Goal: Information Seeking & Learning: Understand process/instructions

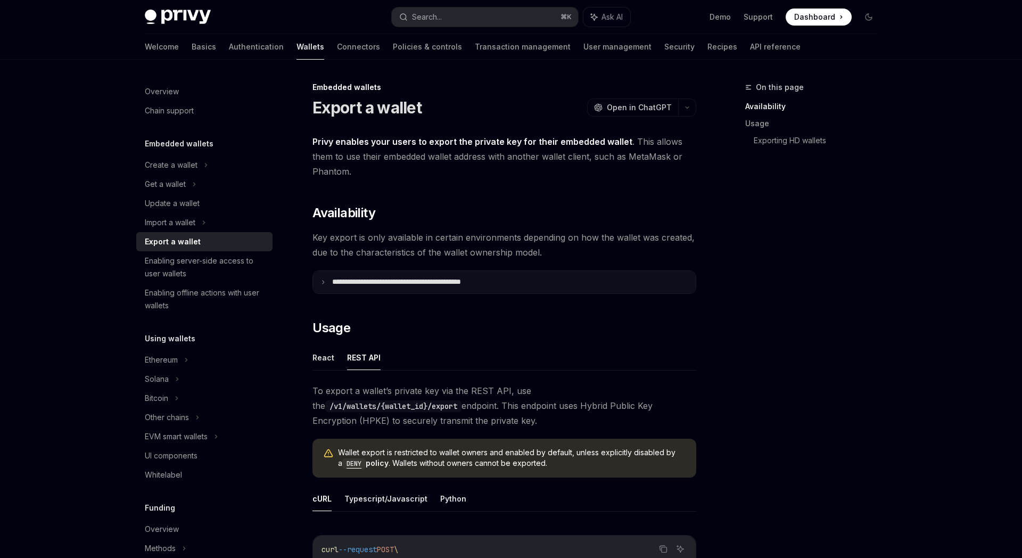
scroll to position [255, 0]
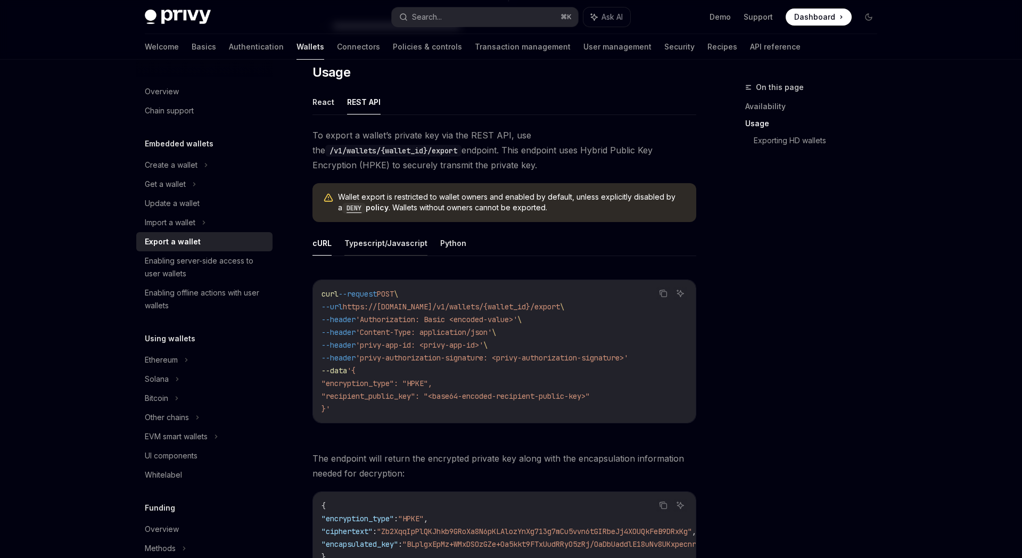
click at [378, 246] on button "Typescript/Javascript" at bounding box center [385, 242] width 83 height 25
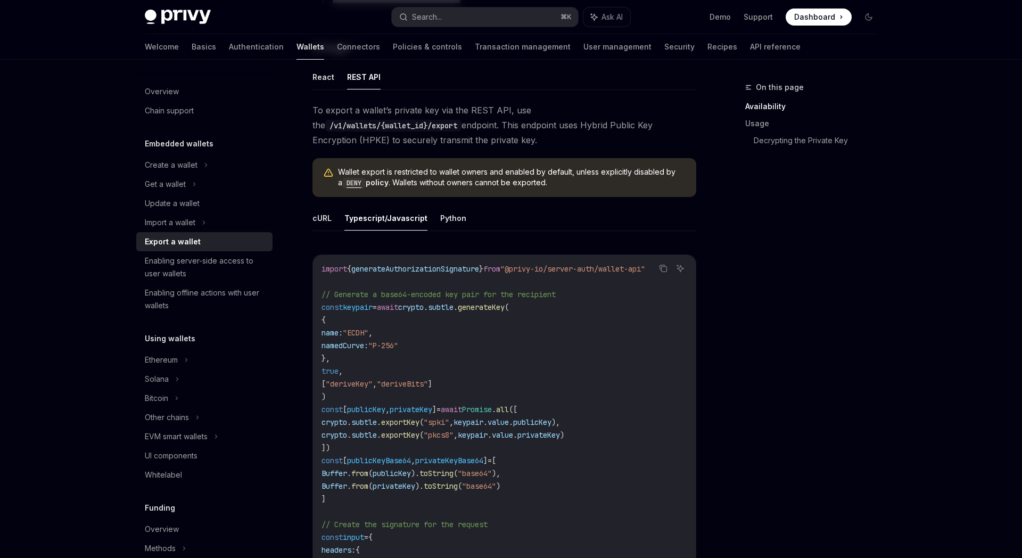
scroll to position [102, 0]
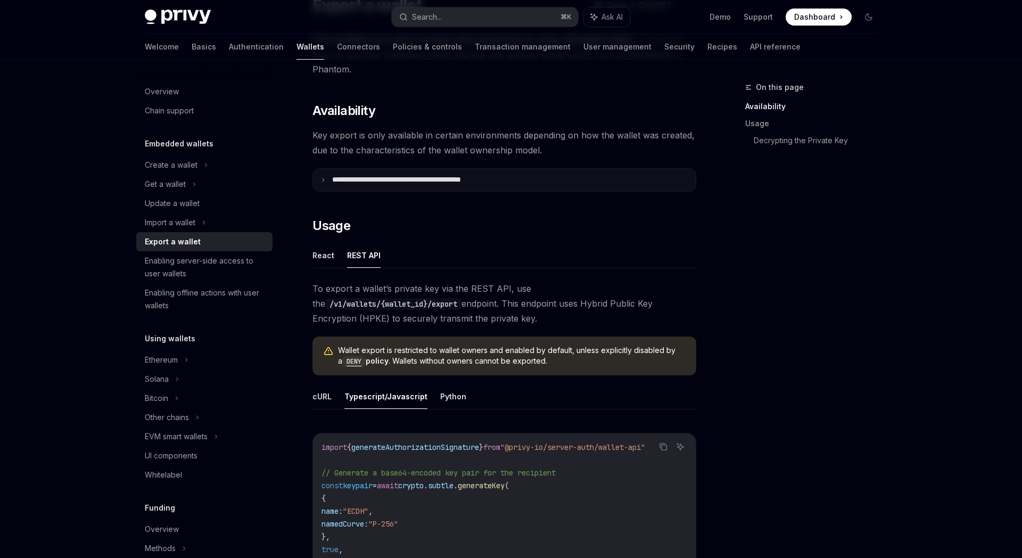
click at [319, 183] on summary "**********" at bounding box center [504, 180] width 383 height 22
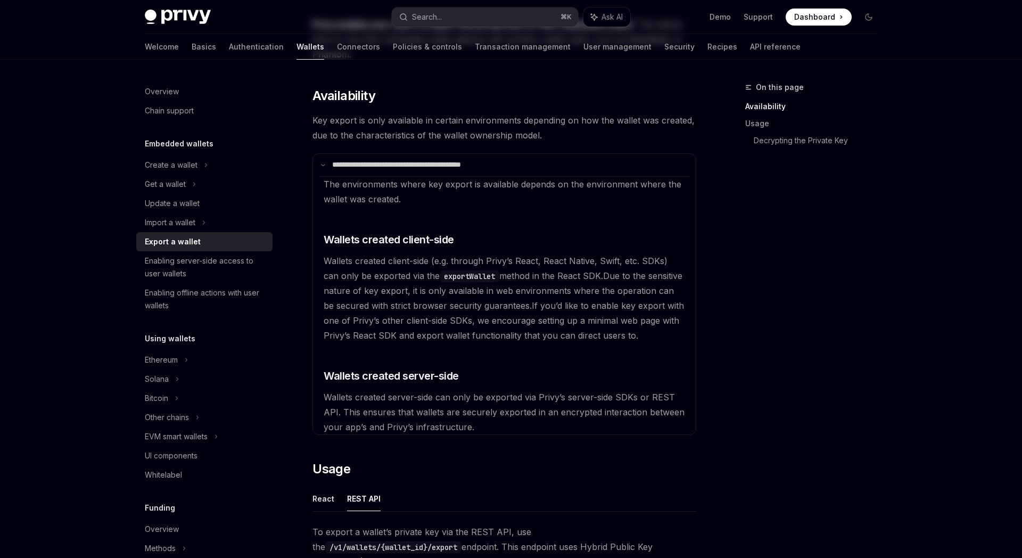
scroll to position [0, 0]
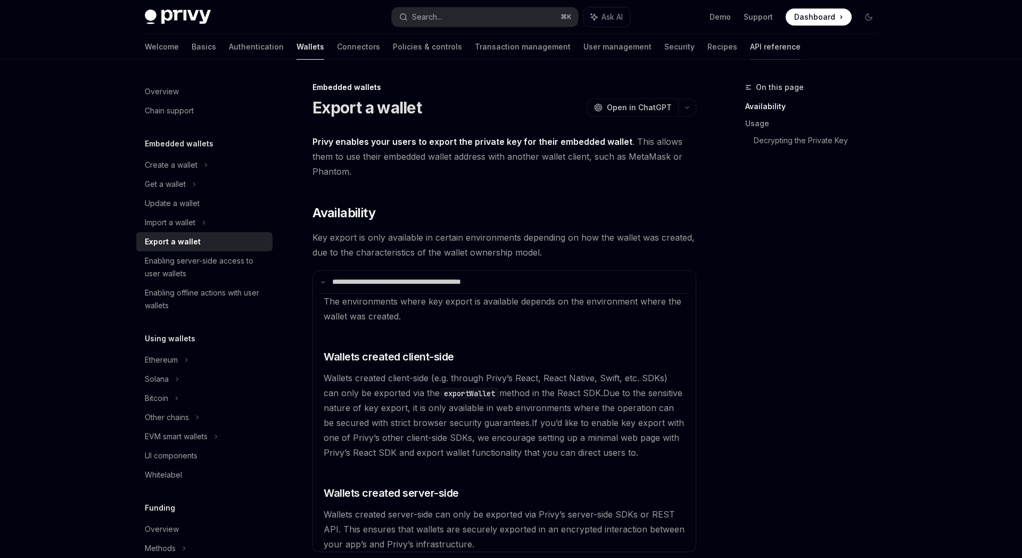
click at [750, 52] on link "API reference" at bounding box center [775, 47] width 51 height 26
type textarea "*"
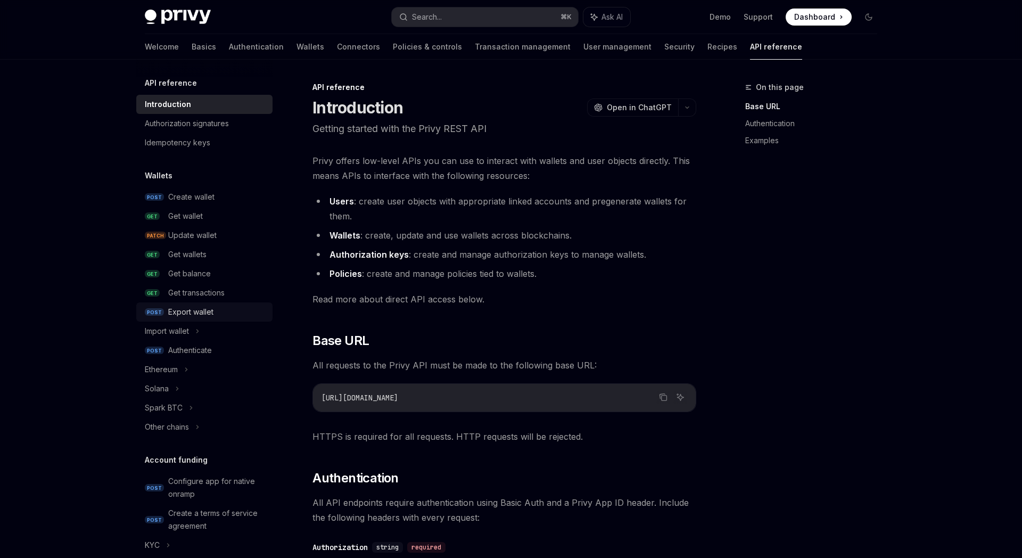
click at [192, 311] on div "Export wallet" at bounding box center [190, 311] width 45 height 13
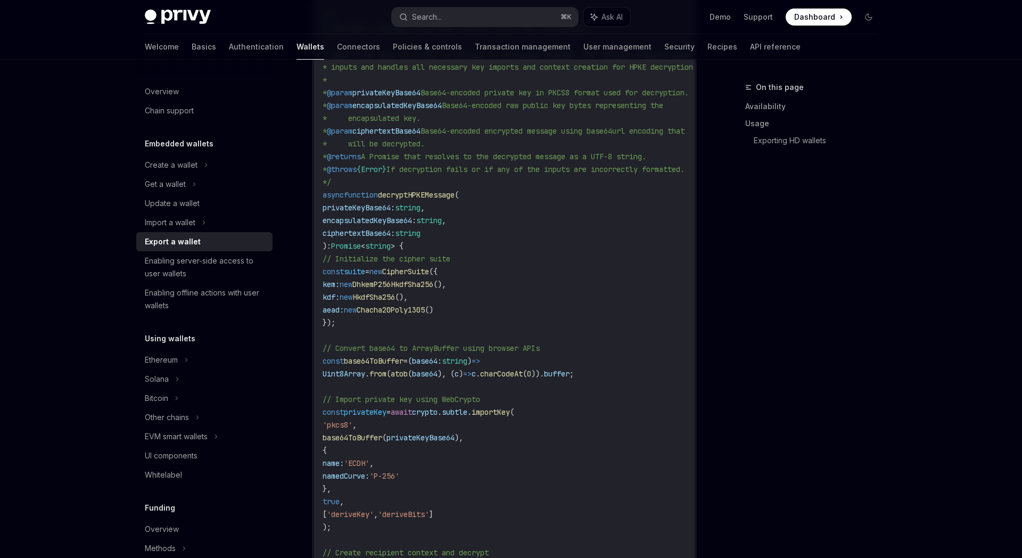
scroll to position [1491, 0]
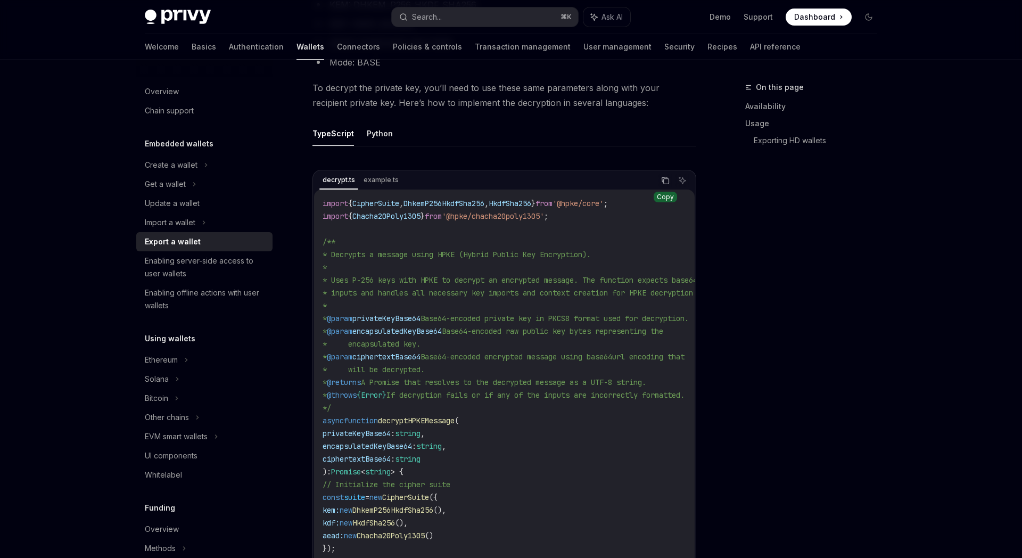
click at [662, 185] on icon "Copy the contents from the code block" at bounding box center [665, 180] width 9 height 9
